Goal: Find specific page/section: Find specific page/section

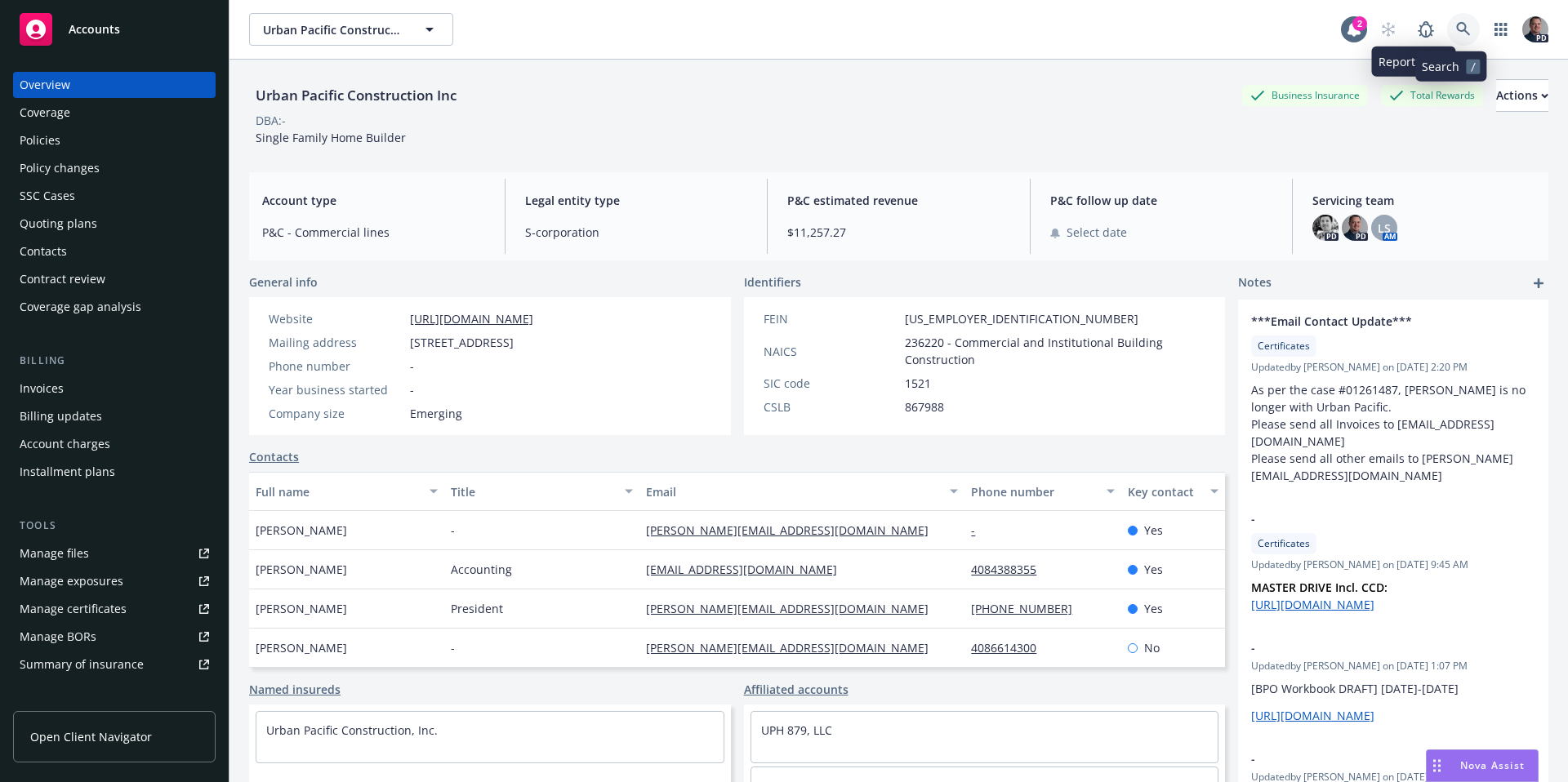
click at [1447, 35] on link at bounding box center [1463, 29] width 33 height 33
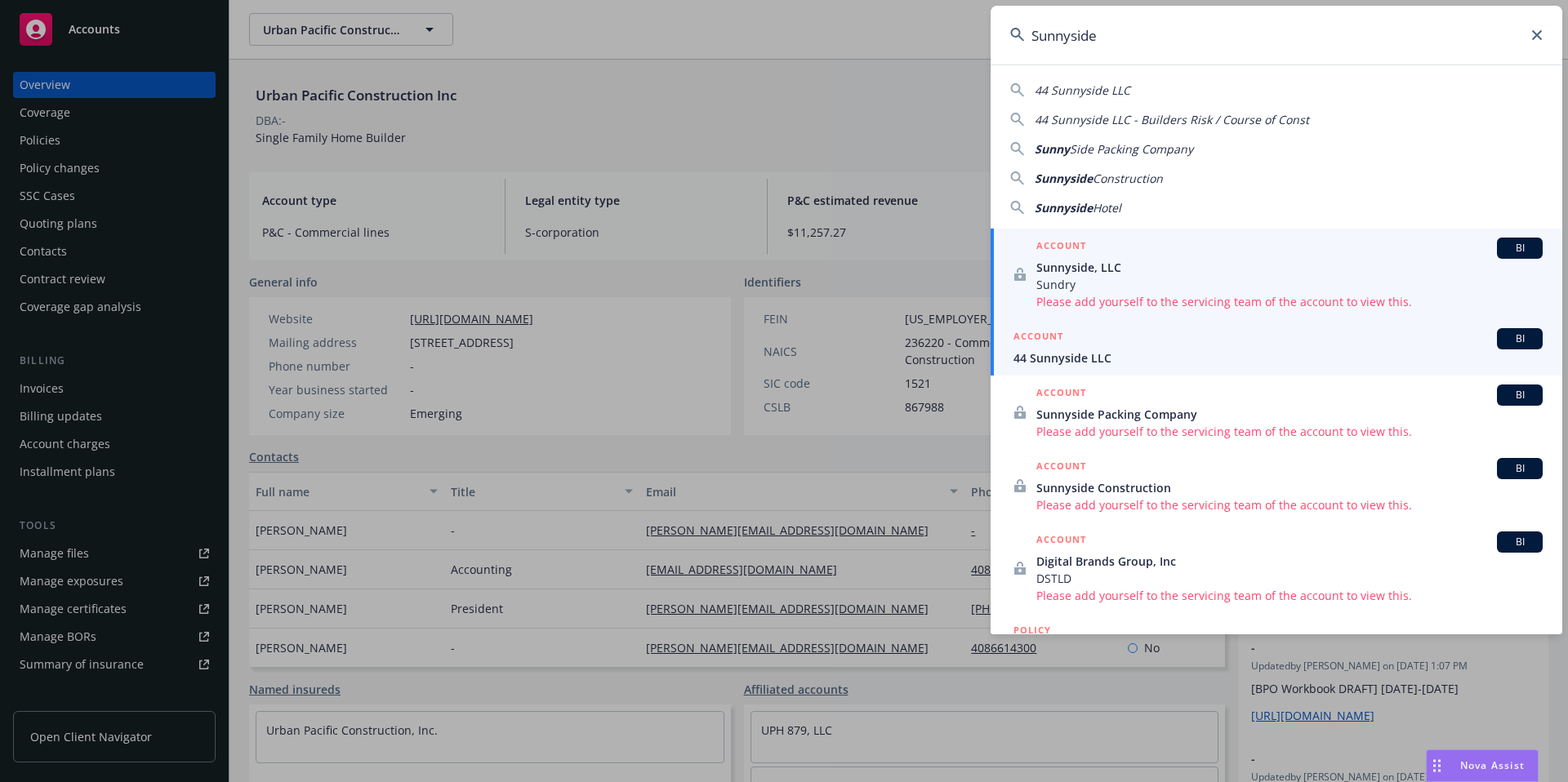
type input "Sunnyside"
click at [1217, 341] on div "ACCOUNT BI" at bounding box center [1278, 339] width 529 height 21
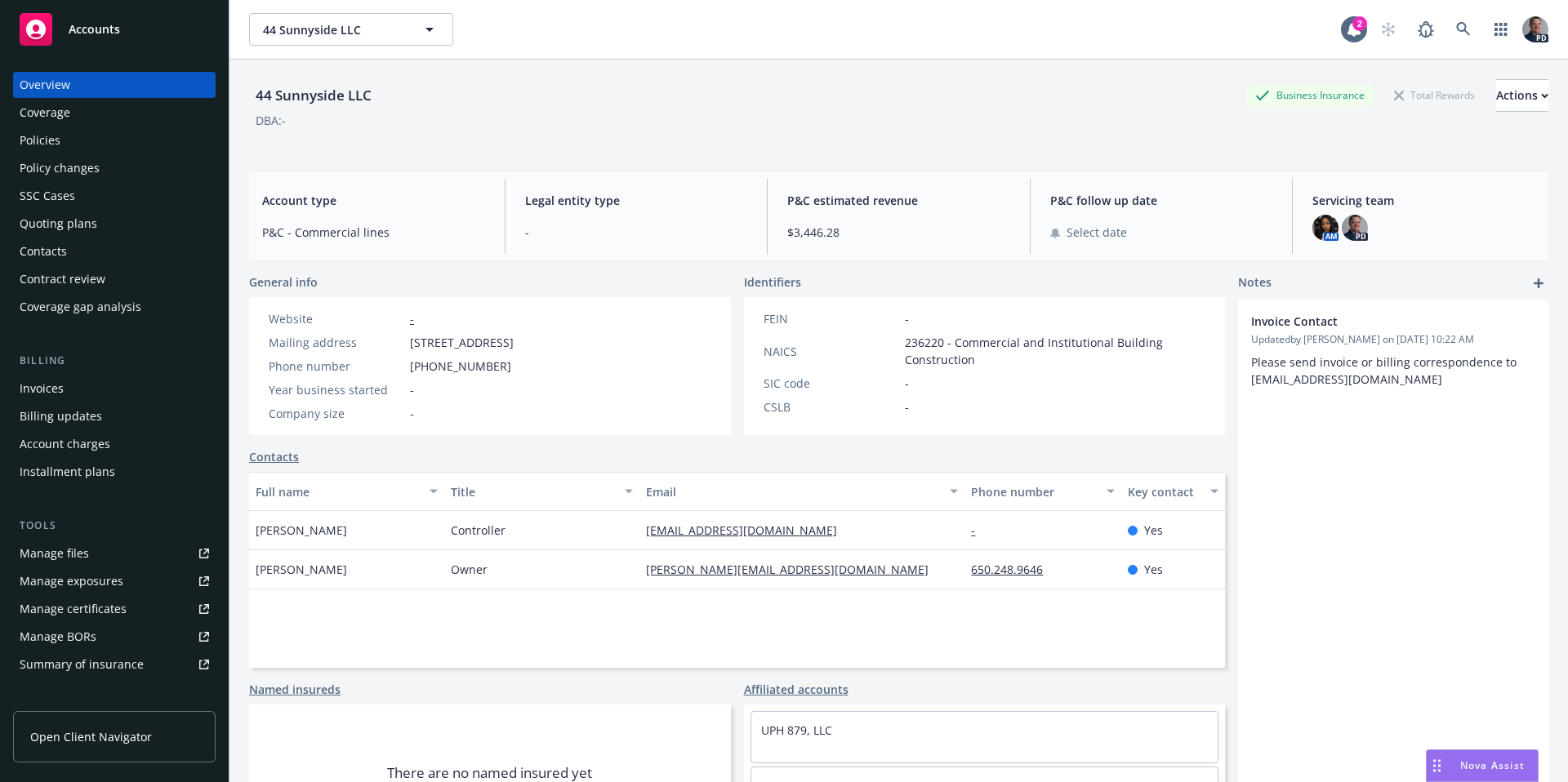
click at [48, 136] on div "Policies" at bounding box center [39, 140] width 40 height 26
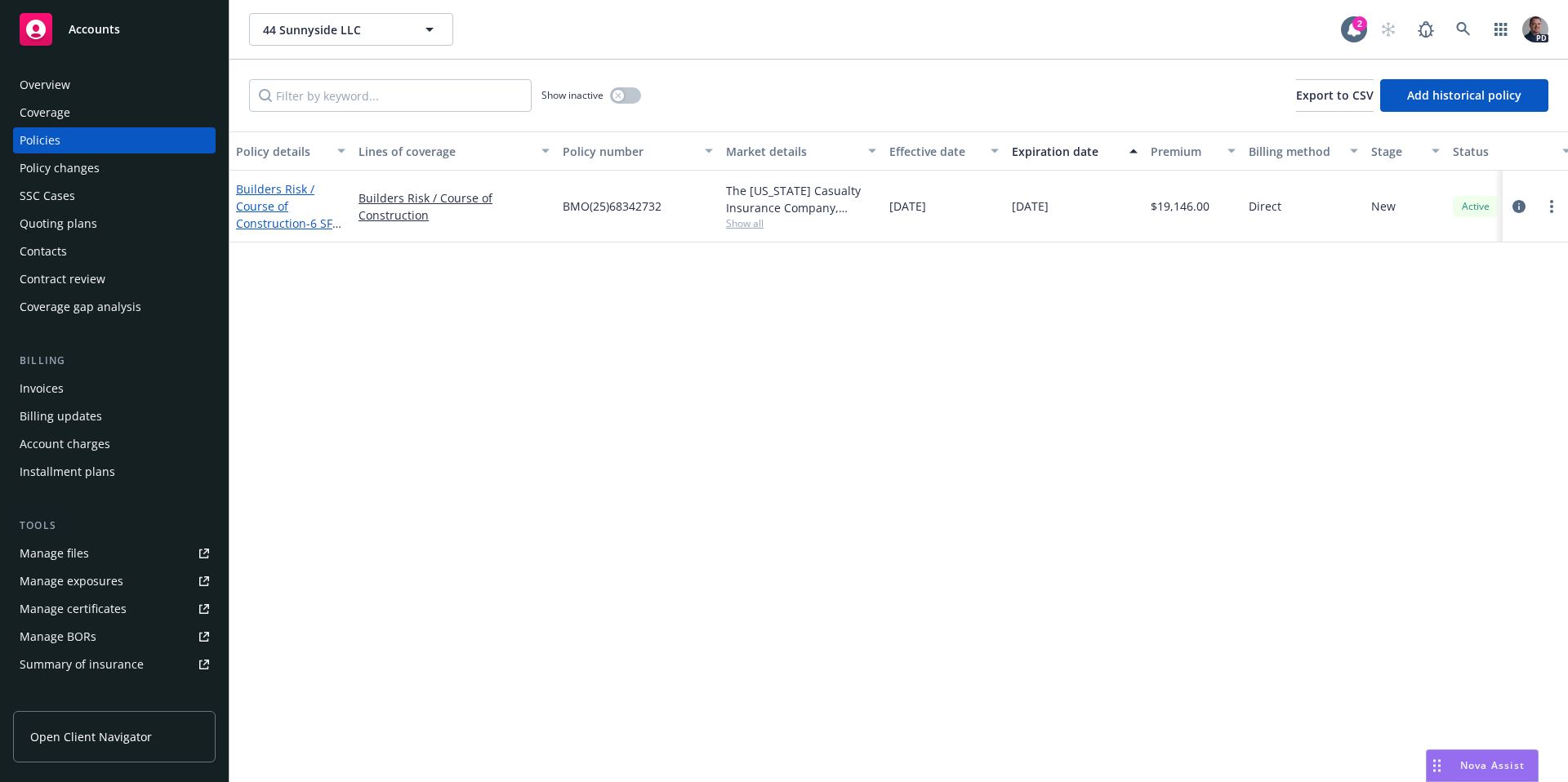
click at [272, 223] on link "Builders Risk / Course of Construction - 6 SFH at [STREET_ADDRESS]" at bounding box center [288, 223] width 105 height 84
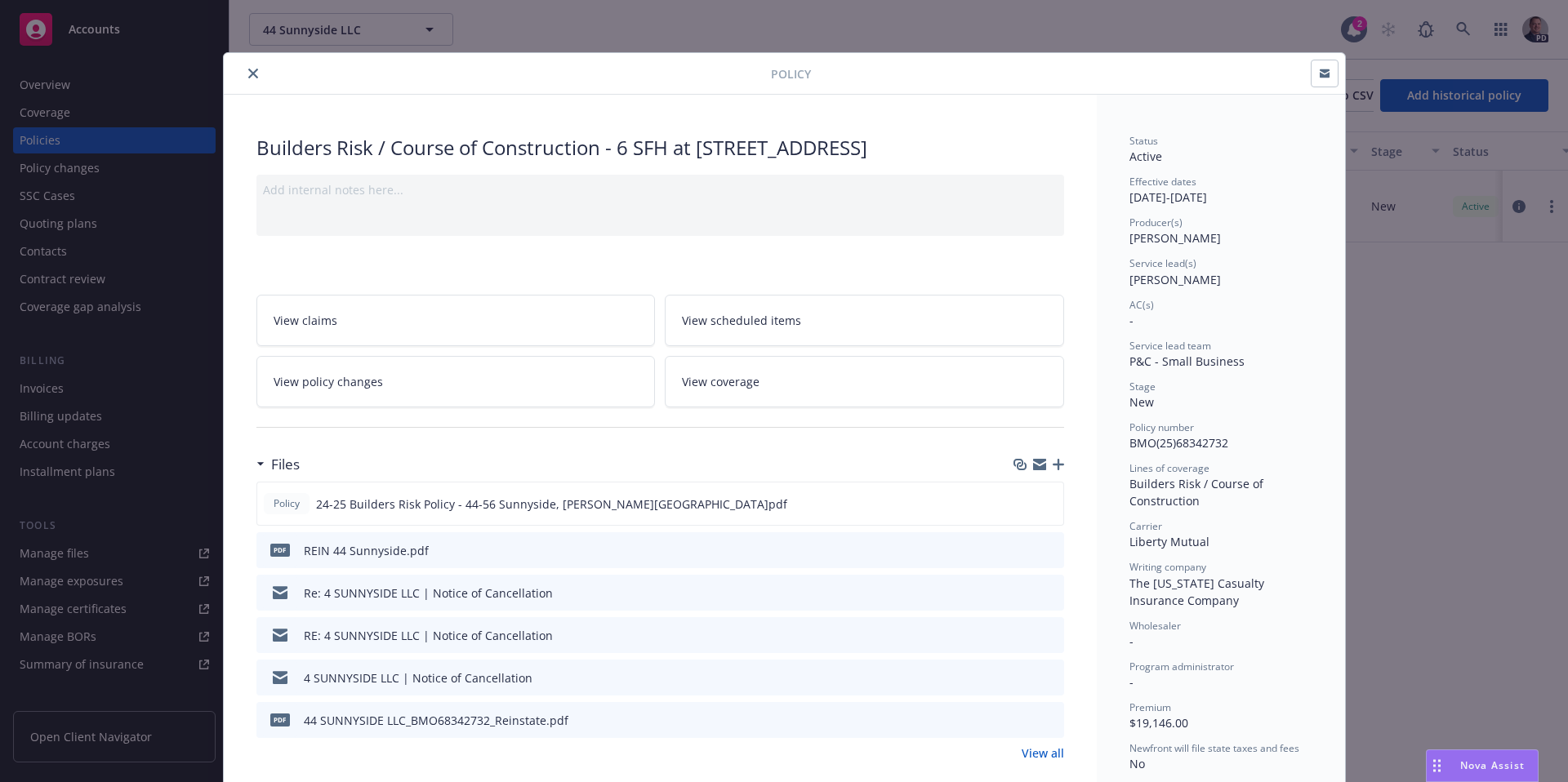
click at [248, 77] on icon "close" at bounding box center [252, 73] width 10 height 10
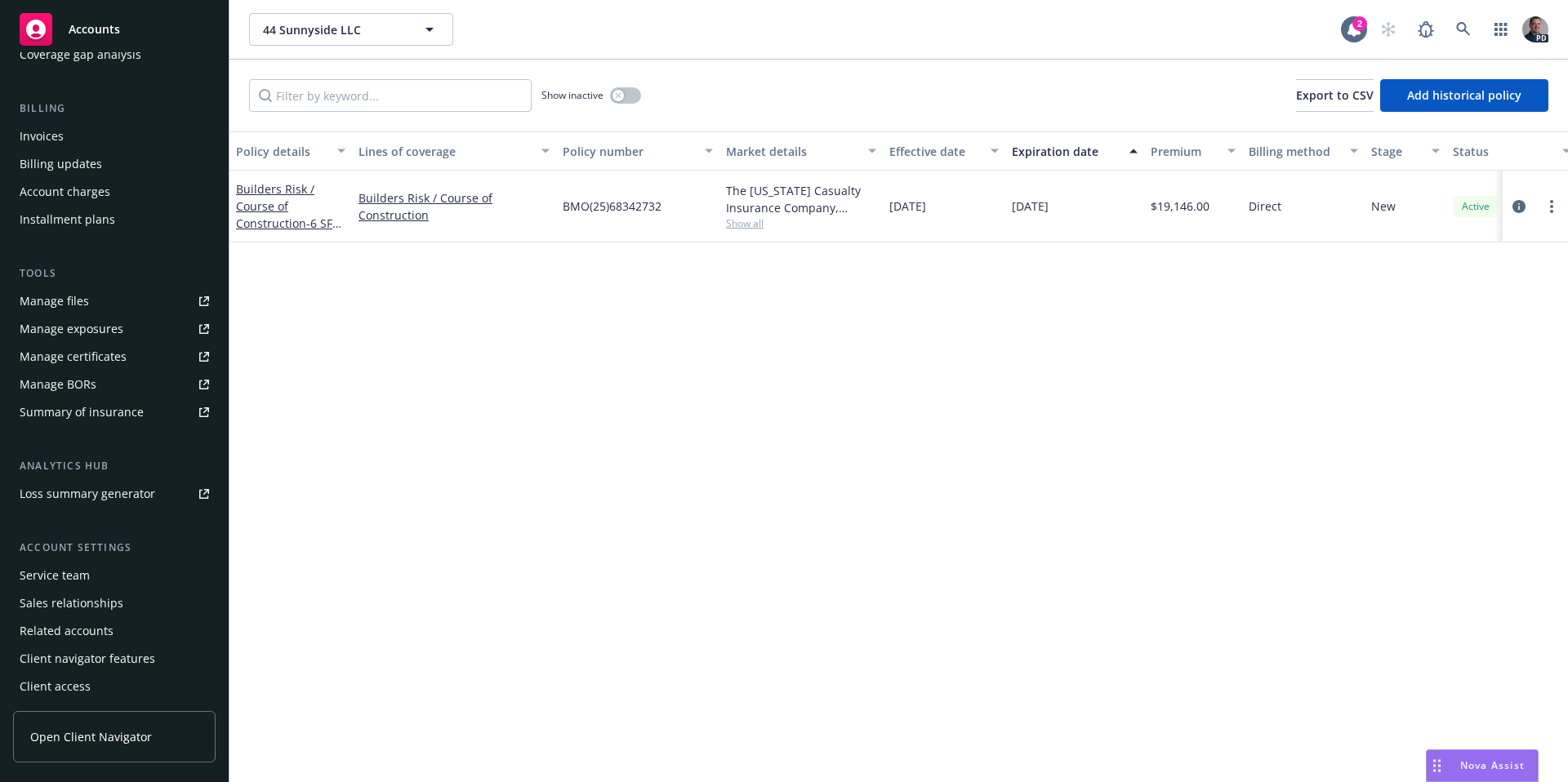
scroll to position [254, 0]
click at [95, 632] on div "Related accounts" at bounding box center [66, 630] width 94 height 26
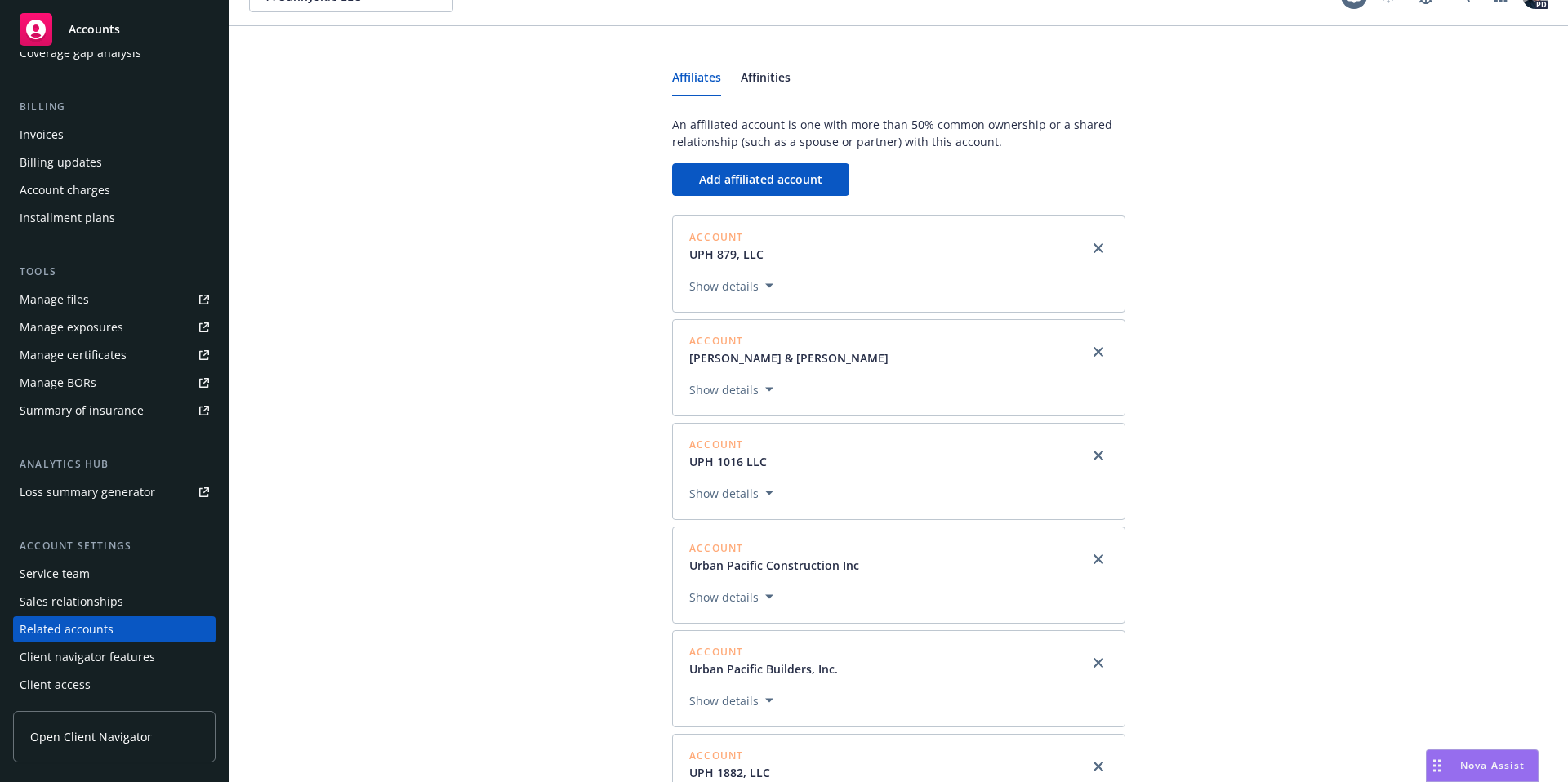
scroll to position [102, 0]
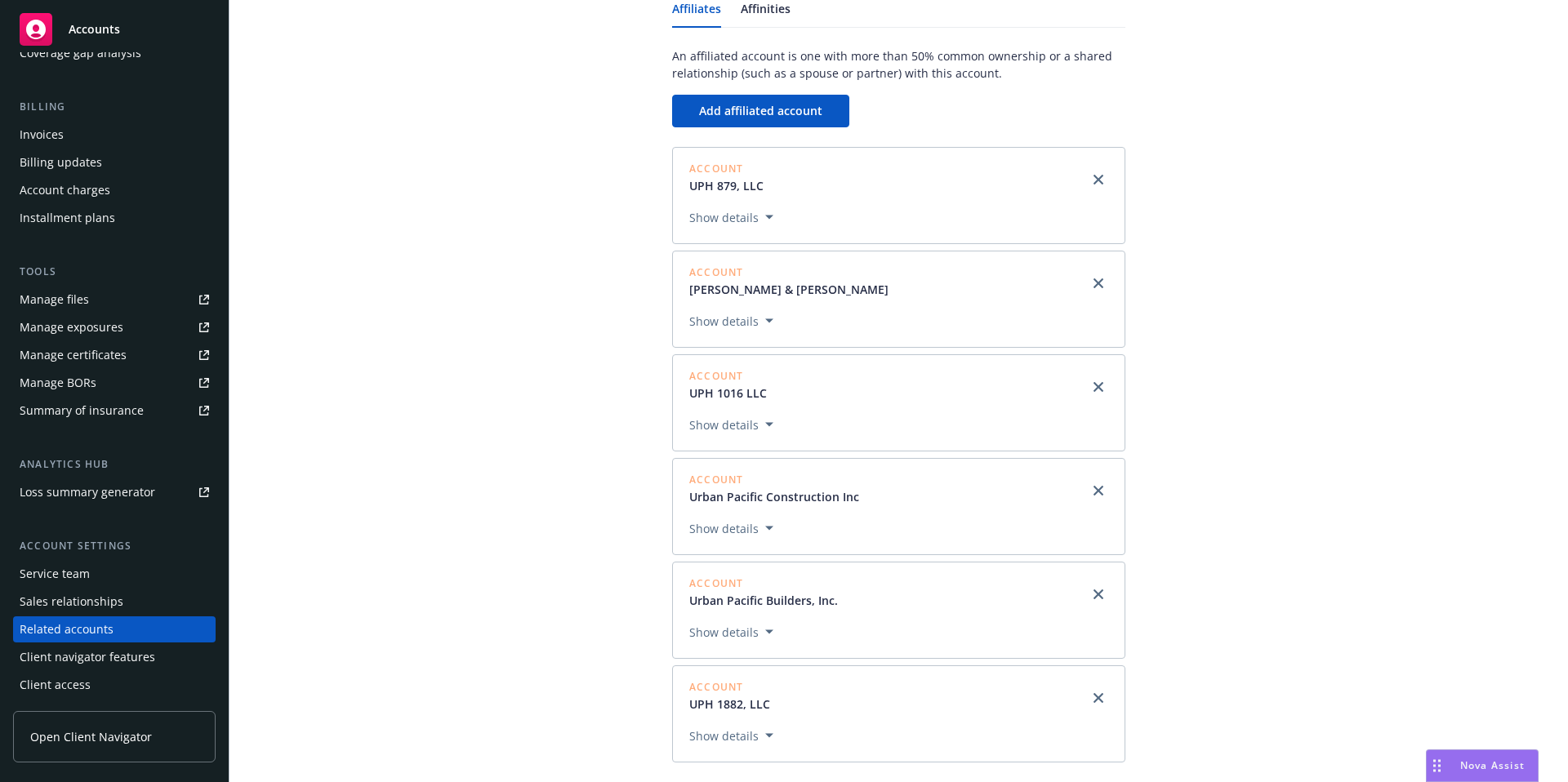
click at [729, 321] on button "Show details" at bounding box center [732, 320] width 97 height 19
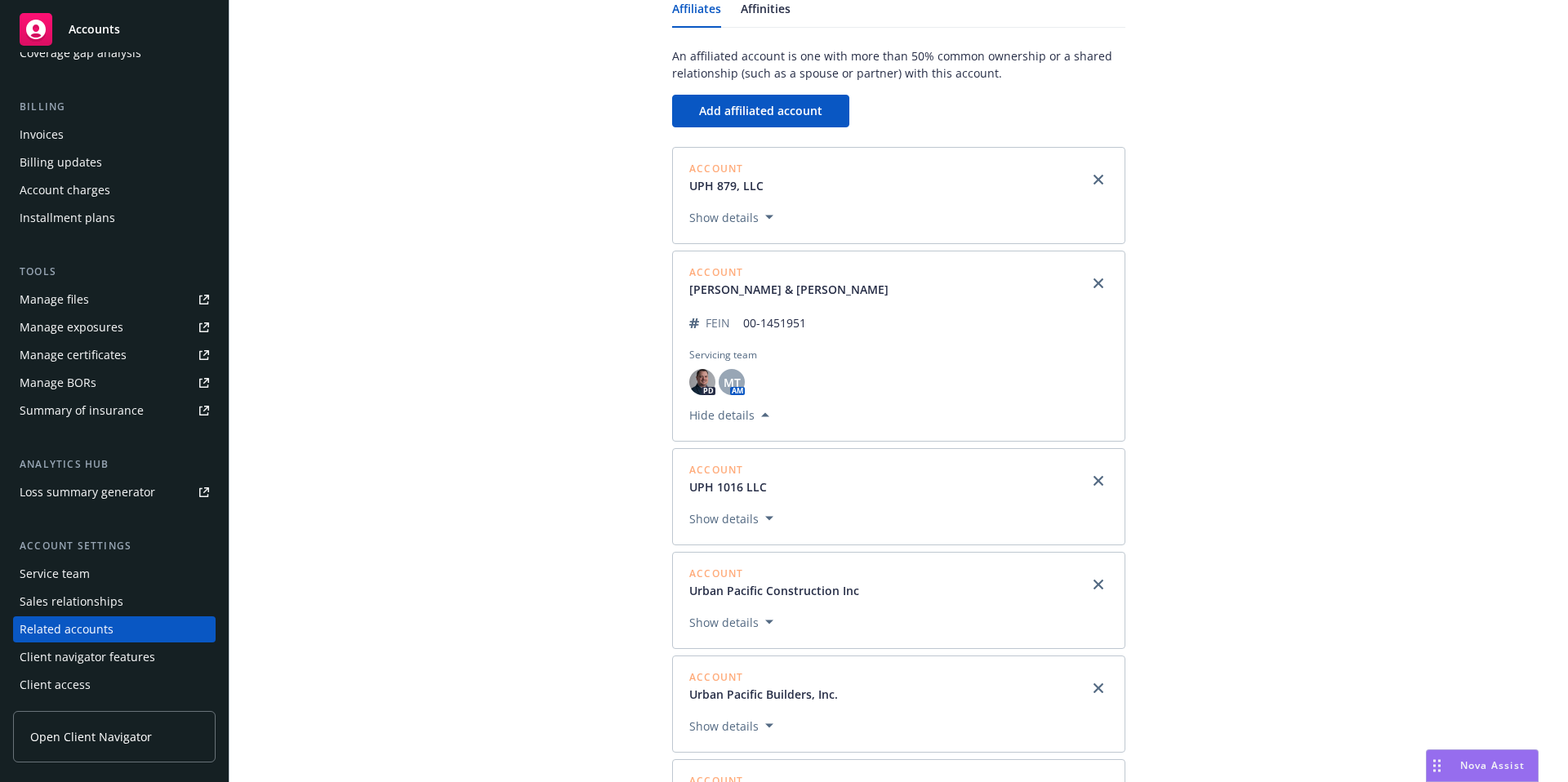
click at [761, 413] on button "Hide details" at bounding box center [729, 414] width 93 height 19
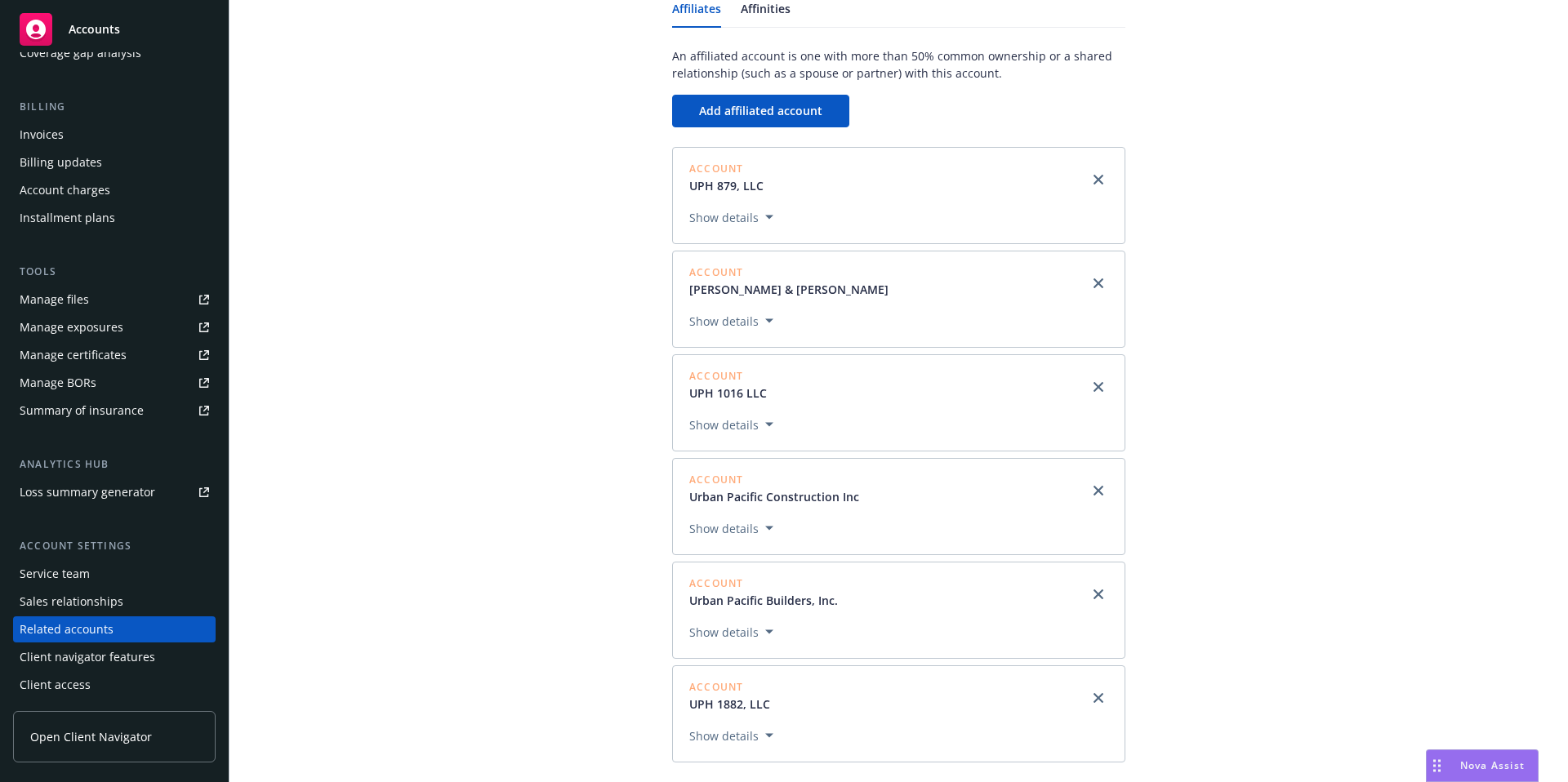
click at [727, 319] on button "Show details" at bounding box center [732, 320] width 97 height 19
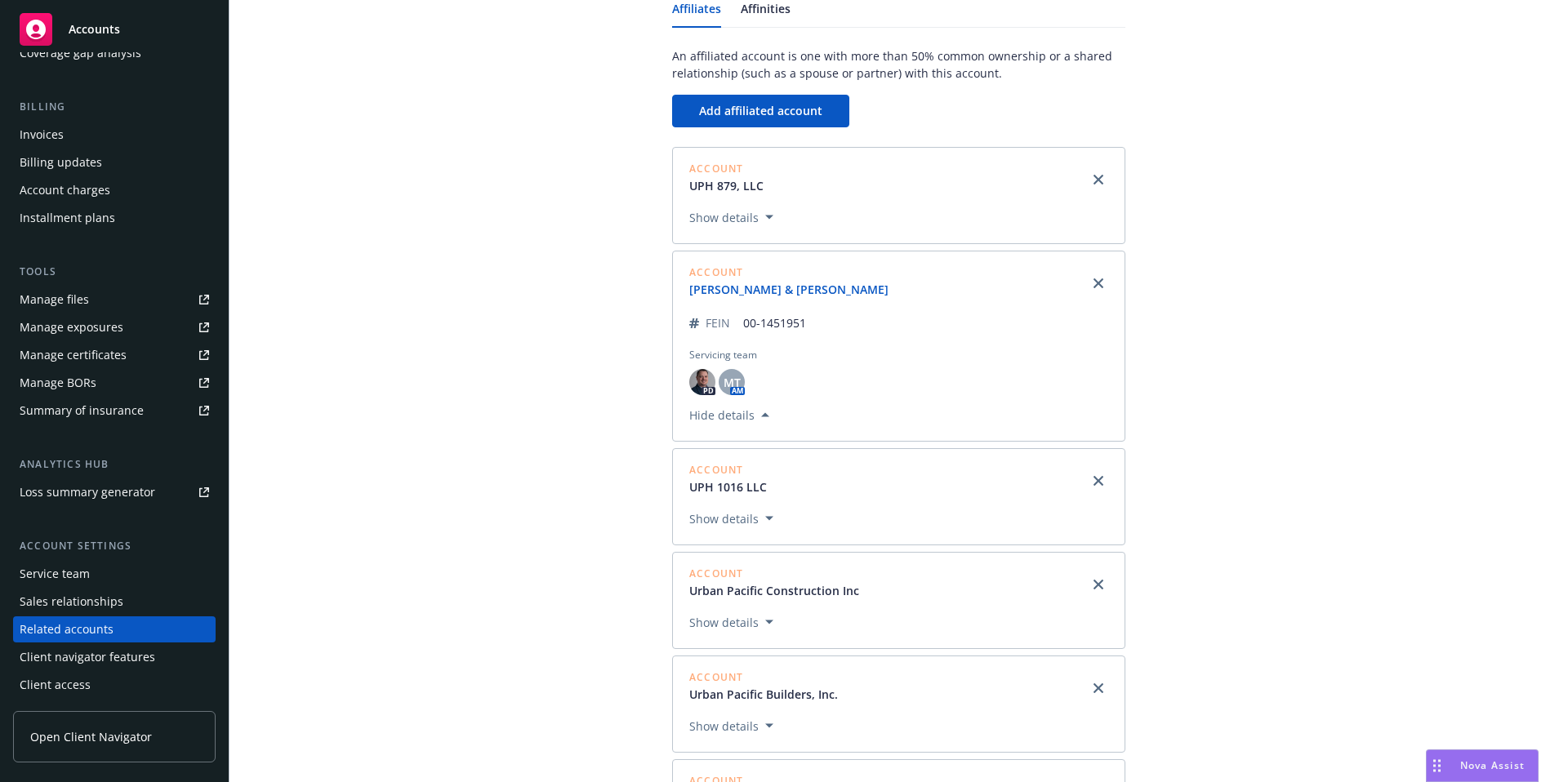
click at [767, 292] on link "[PERSON_NAME] & [PERSON_NAME]" at bounding box center [795, 289] width 212 height 17
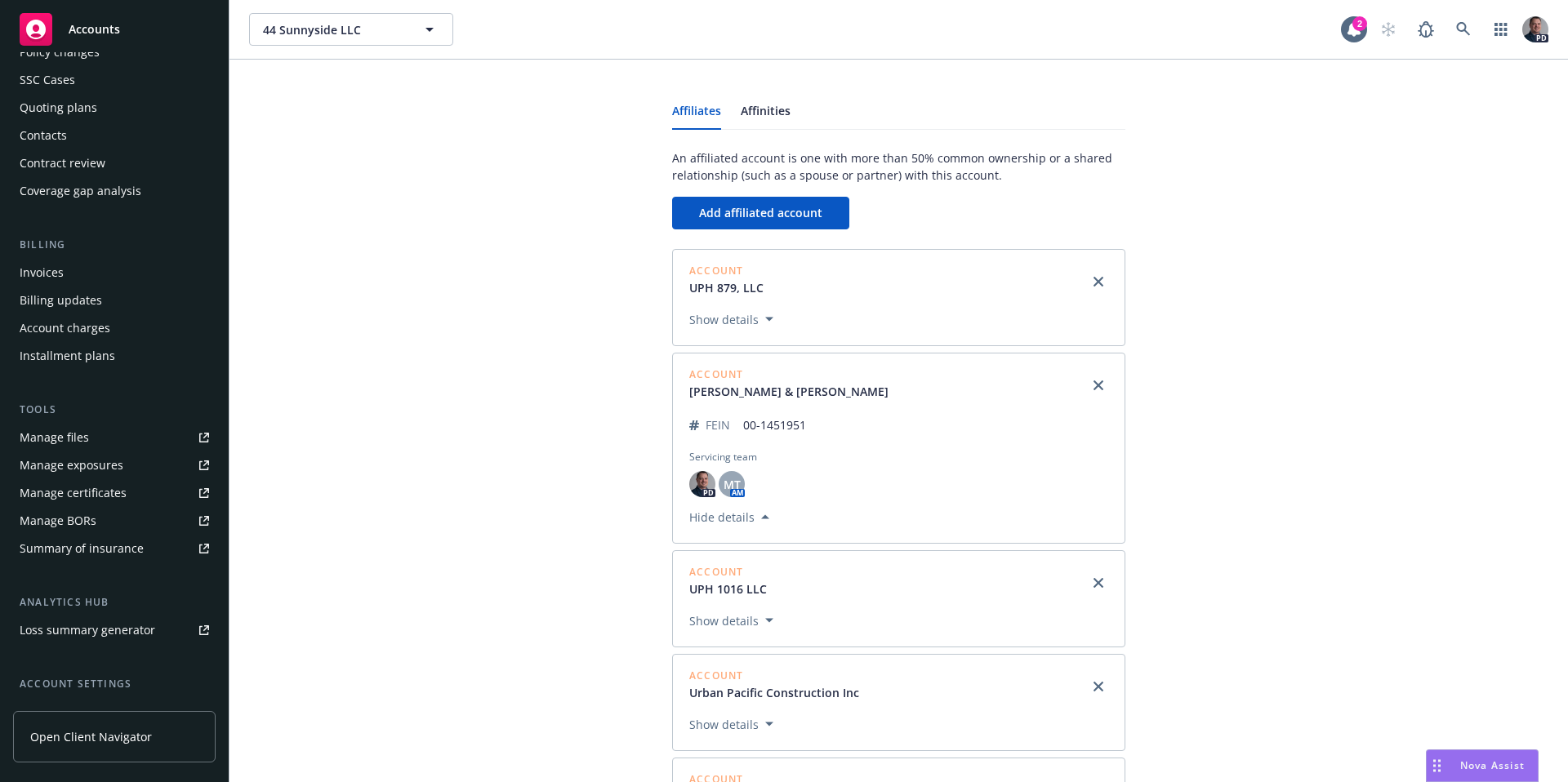
scroll to position [0, 0]
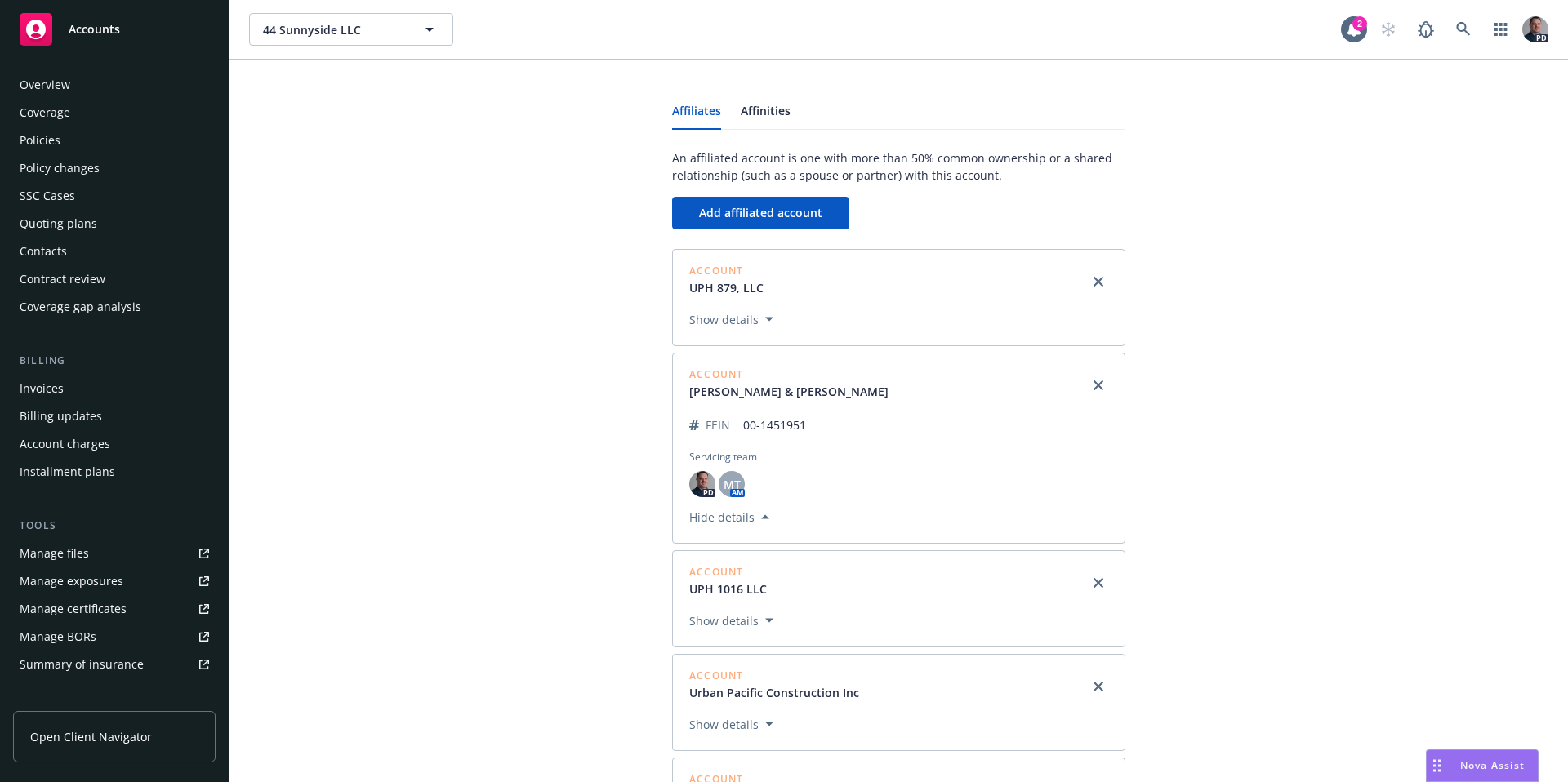
click at [129, 78] on div "Overview" at bounding box center [114, 84] width 189 height 26
